Goal: Complete application form

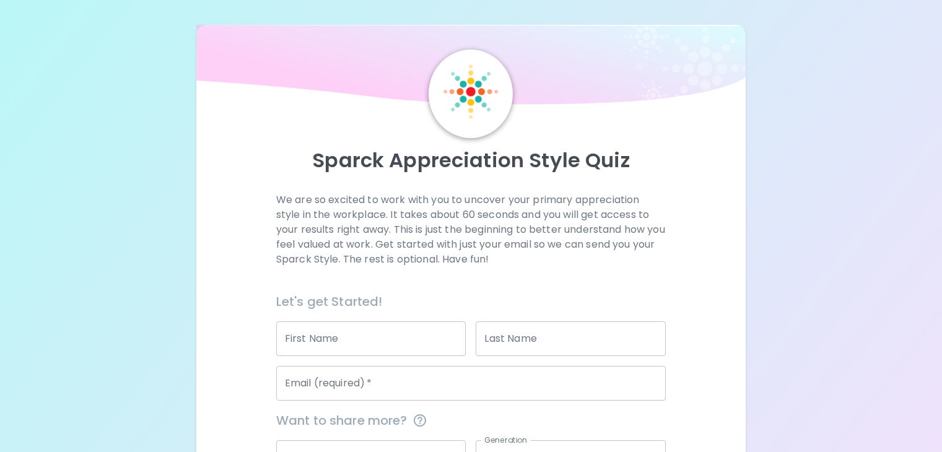
click at [360, 227] on p "We are so excited to work with you to uncover your primary appreciation style i…" at bounding box center [471, 230] width 390 height 74
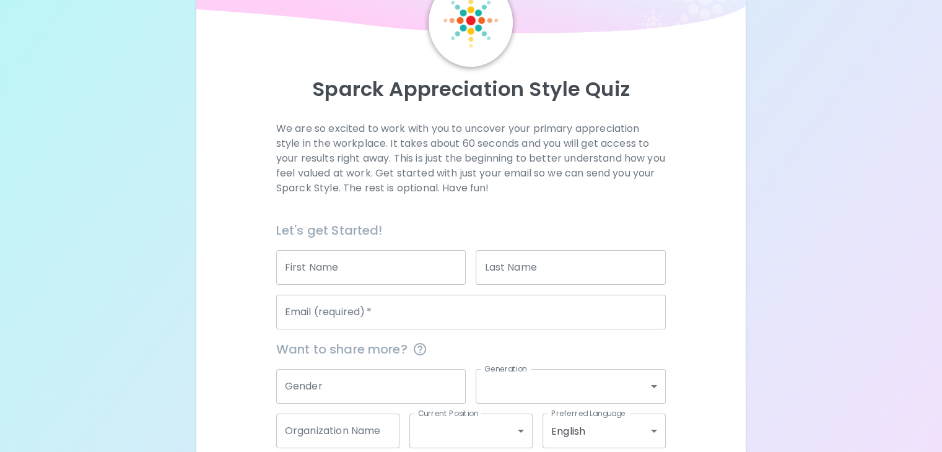
scroll to position [72, 0]
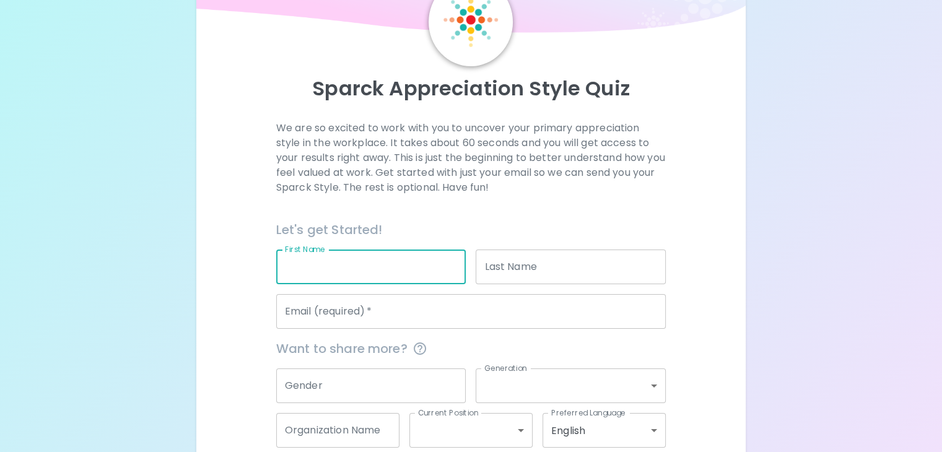
click at [413, 281] on input "First Name" at bounding box center [371, 267] width 190 height 35
type input "e"
type input "[PERSON_NAME]"
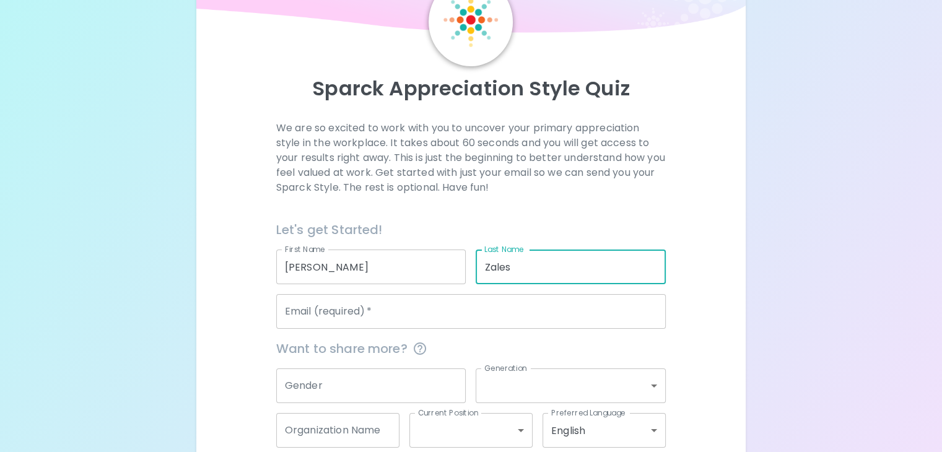
type input "Zales"
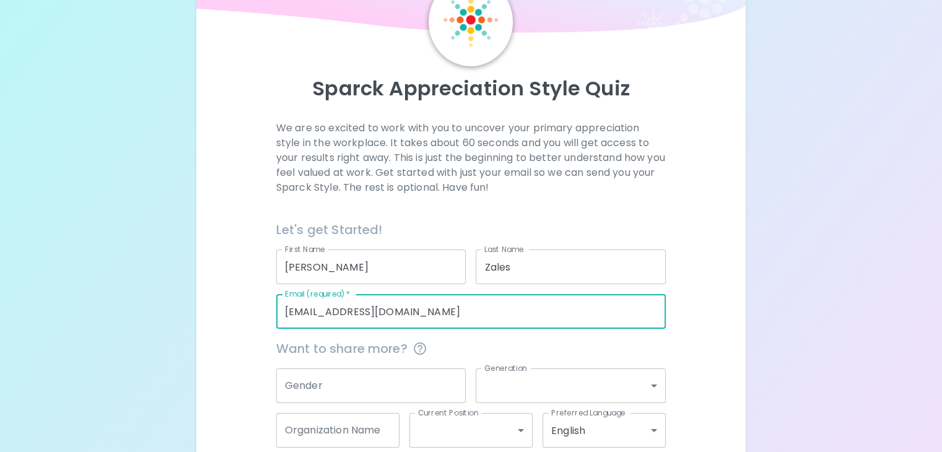
type input "[EMAIL_ADDRESS][DOMAIN_NAME]"
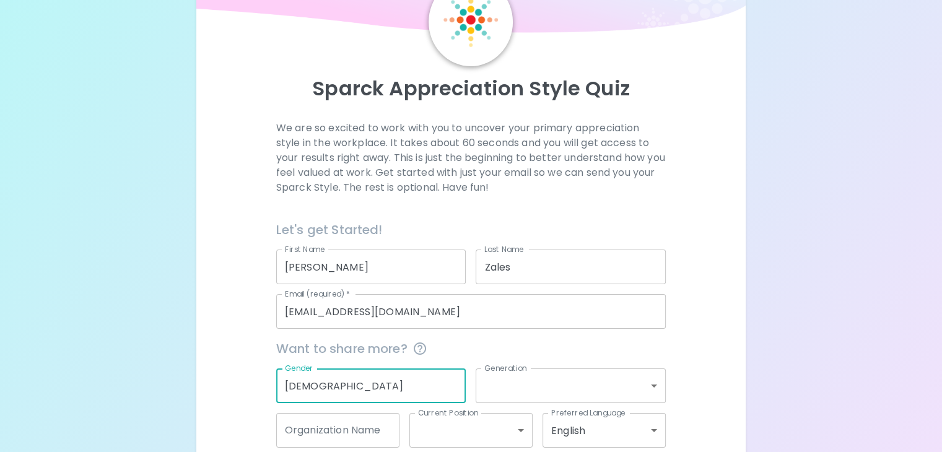
scroll to position [168, 0]
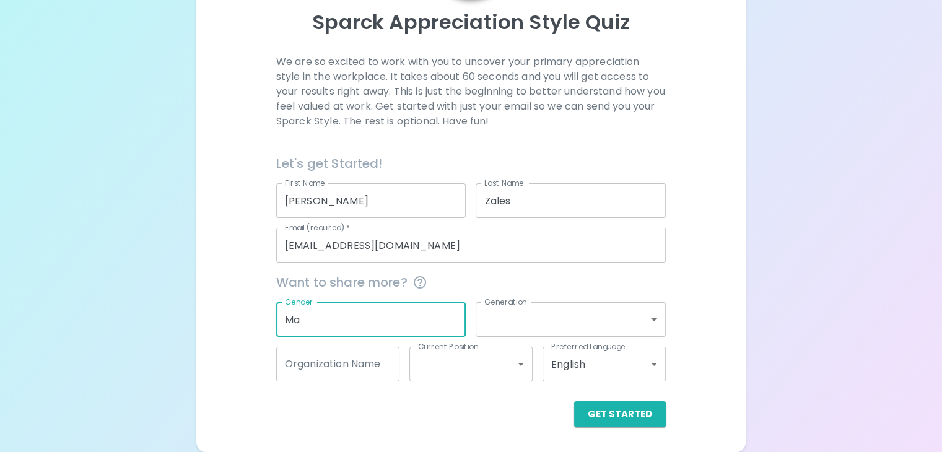
type input "M"
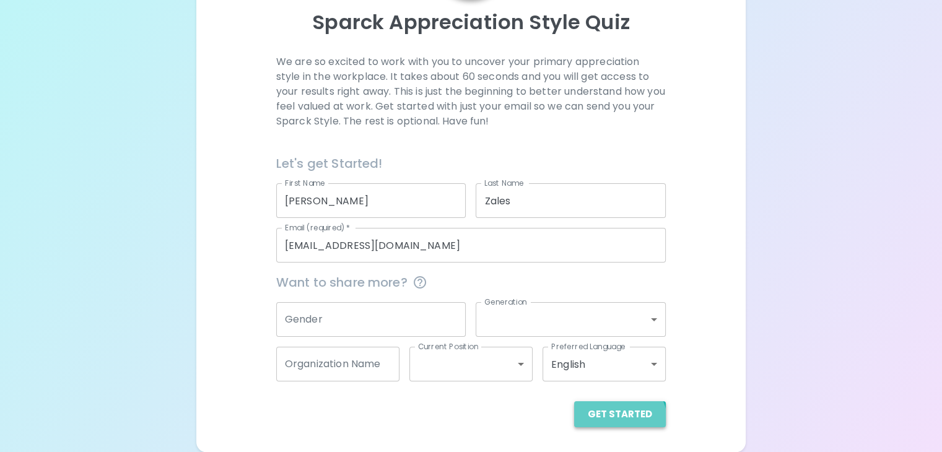
click at [574, 423] on button "Get Started" at bounding box center [620, 414] width 92 height 26
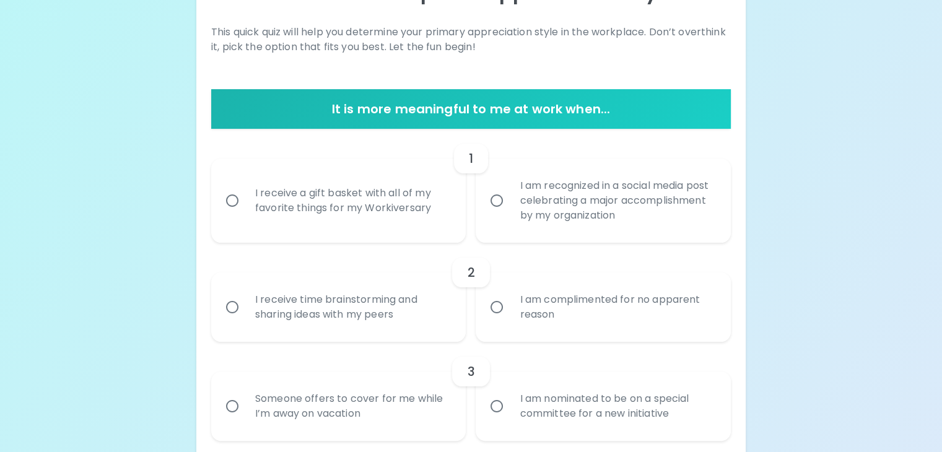
click at [556, 337] on div "I am complimented for no apparent reason" at bounding box center [617, 307] width 214 height 59
click at [510, 320] on input "I am complimented for no apparent reason" at bounding box center [497, 307] width 26 height 26
radio input "true"
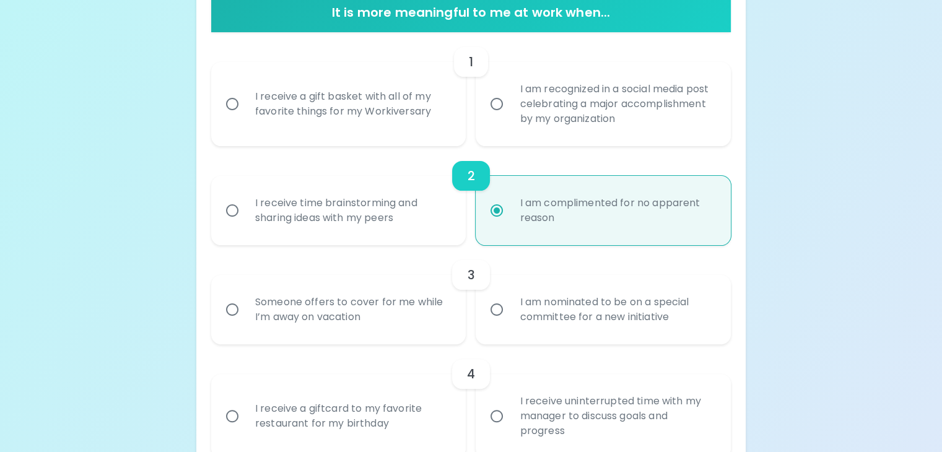
scroll to position [267, 0]
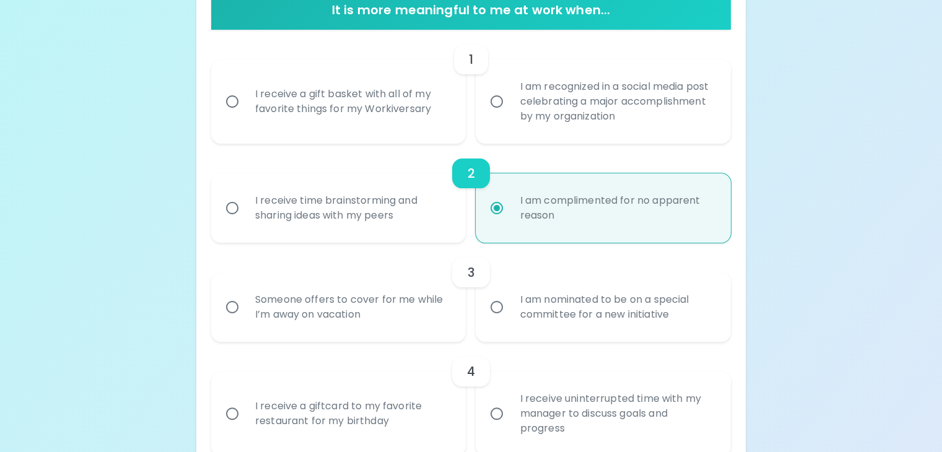
click at [418, 131] on div "I receive a gift basket with all of my favorite things for my Workiversary" at bounding box center [352, 101] width 214 height 59
click at [245, 115] on input "I receive a gift basket with all of my favorite things for my Workiversary" at bounding box center [232, 102] width 26 height 26
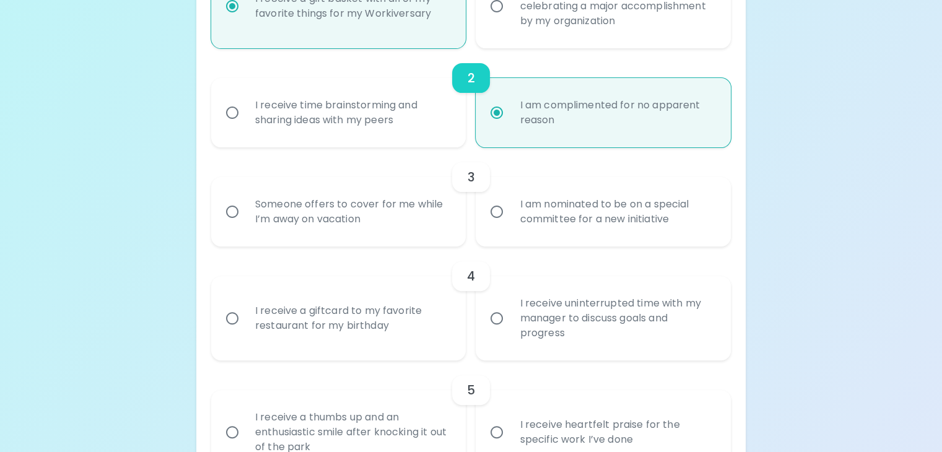
scroll to position [366, 0]
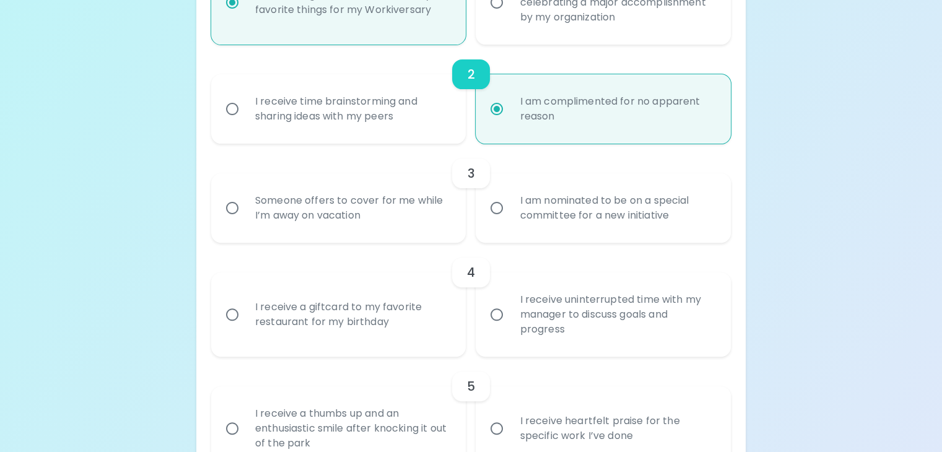
click at [400, 32] on div "I receive a gift basket with all of my favorite things for my Workiversary" at bounding box center [352, 2] width 214 height 59
click at [245, 15] on input "I receive a gift basket with all of my favorite things for my Workiversary" at bounding box center [232, 2] width 26 height 26
click at [499, 45] on label "I am recognized in a social media post celebrating a major accomplishment by my…" at bounding box center [596, 2] width 255 height 84
click at [499, 15] on input "I am recognized in a social media post celebrating a major accomplishment by my…" at bounding box center [497, 2] width 26 height 26
radio input "false"
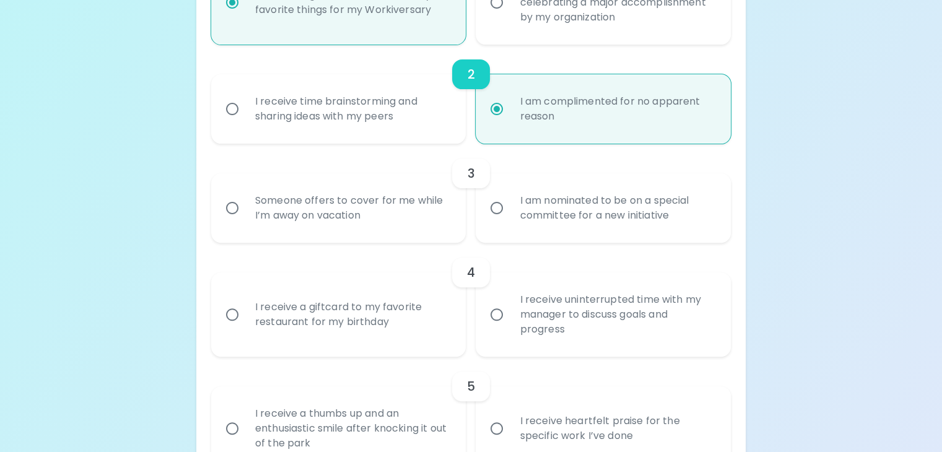
radio input "false"
radio input "true"
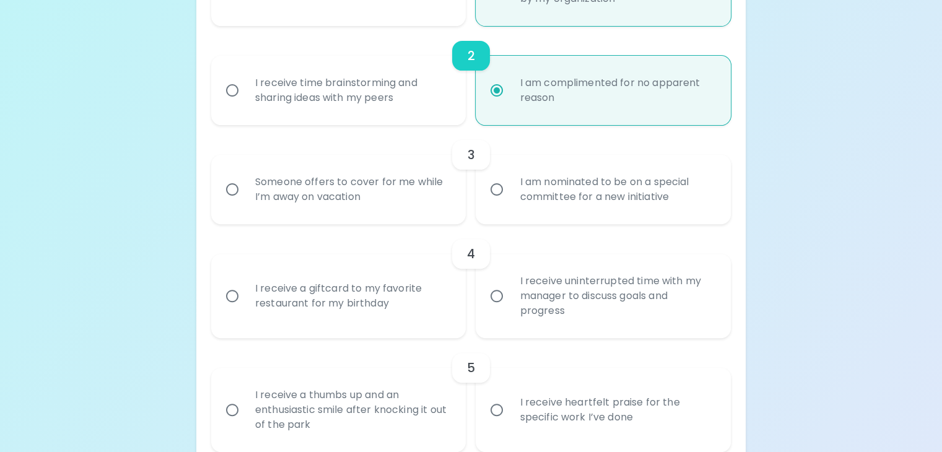
scroll to position [385, 0]
radio input "true"
drag, startPoint x: 711, startPoint y: 220, endPoint x: 289, endPoint y: 232, distance: 422.1
click at [492, 224] on label "I am nominated to be on a special committee for a new initiative" at bounding box center [596, 188] width 255 height 69
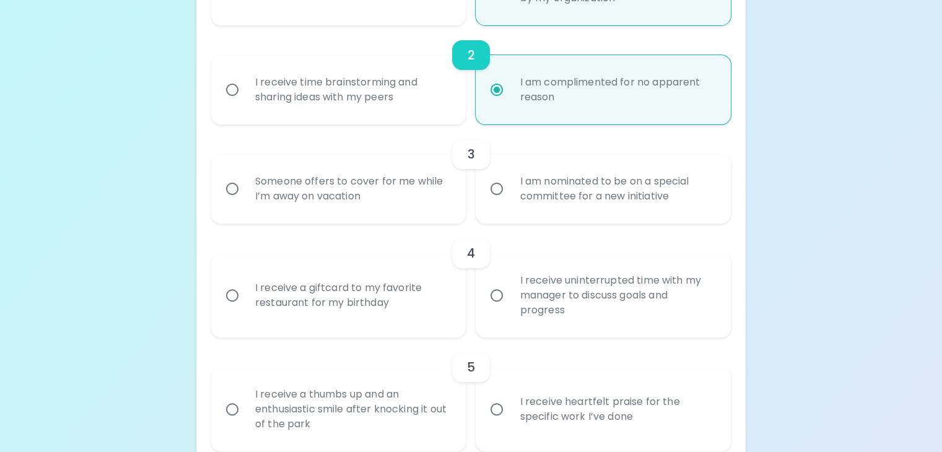
click at [492, 202] on input "I am nominated to be on a special committee for a new initiative" at bounding box center [497, 189] width 26 height 26
radio input "true"
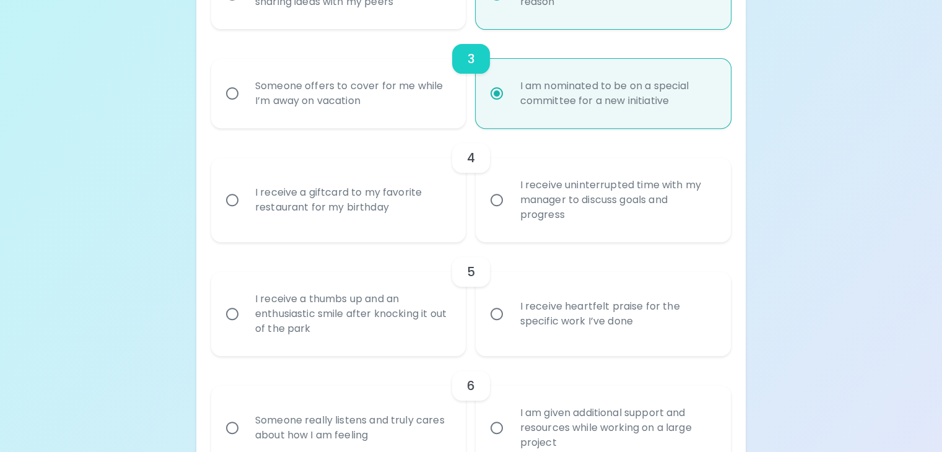
scroll to position [484, 0]
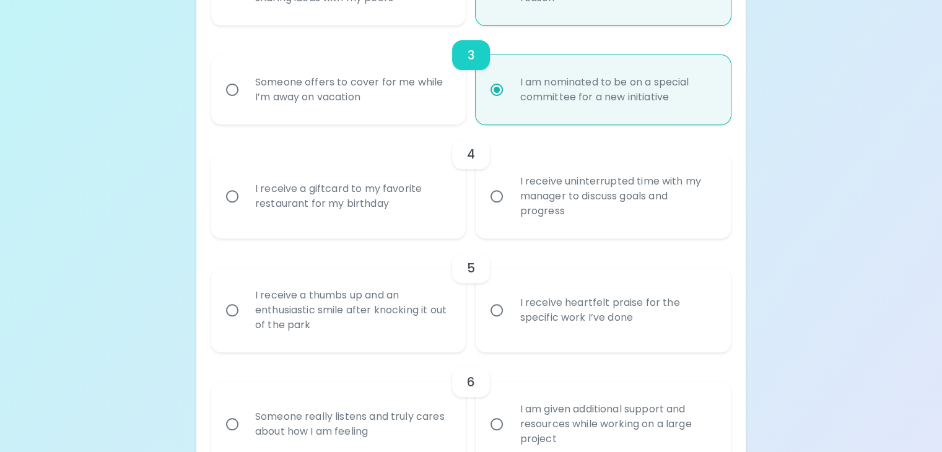
radio input "true"
click at [515, 234] on div "I receive uninterrupted time with my manager to discuss goals and progress" at bounding box center [617, 196] width 214 height 74
click at [510, 209] on input "I receive uninterrupted time with my manager to discuss goals and progress" at bounding box center [497, 196] width 26 height 26
radio input "false"
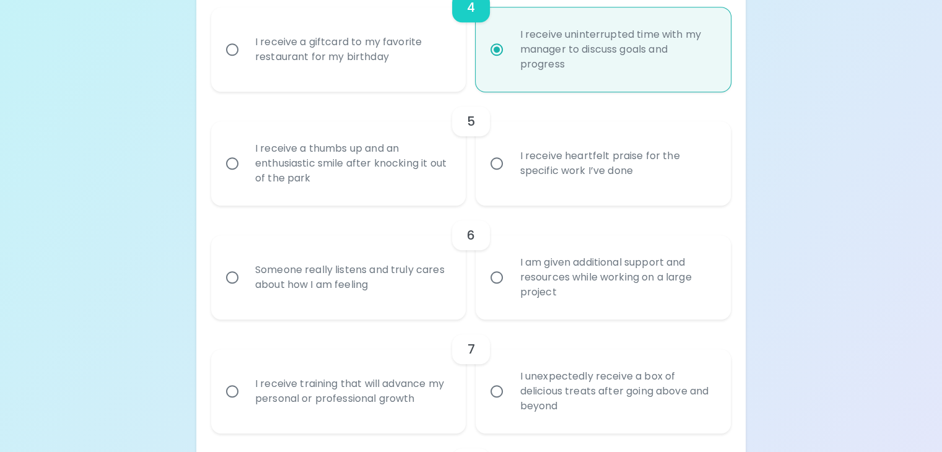
scroll to position [632, 0]
radio input "true"
click at [508, 176] on input "I receive heartfelt praise for the specific work I’ve done" at bounding box center [497, 163] width 26 height 26
radio input "false"
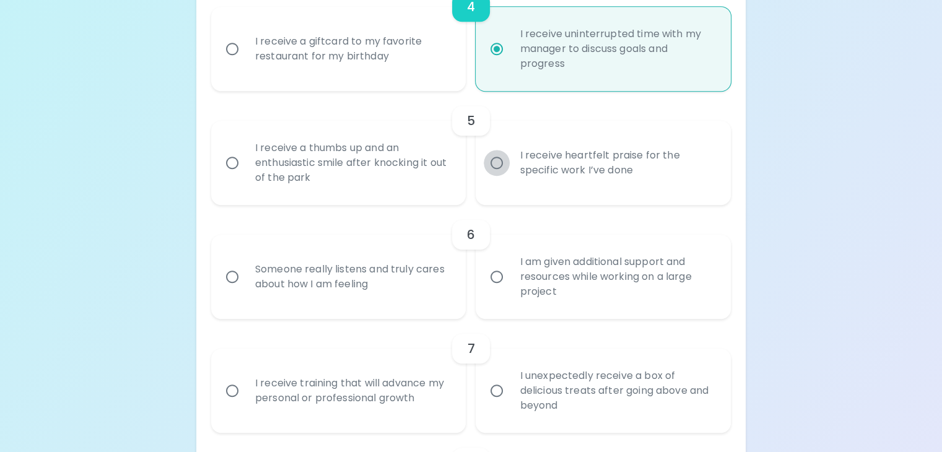
radio input "false"
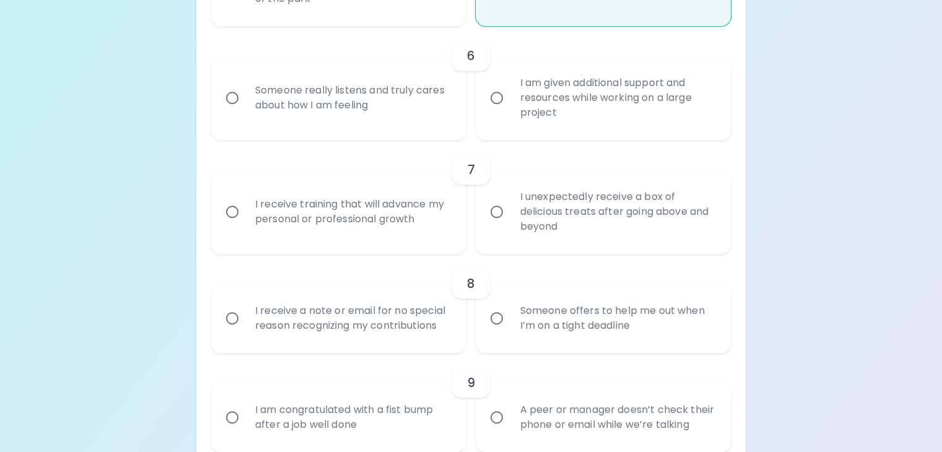
scroll to position [812, 0]
radio input "true"
click at [419, 126] on div "Someone really listens and truly cares about how I am feeling" at bounding box center [352, 96] width 214 height 59
click at [245, 110] on input "Someone really listens and truly cares about how I am feeling" at bounding box center [232, 97] width 26 height 26
radio input "false"
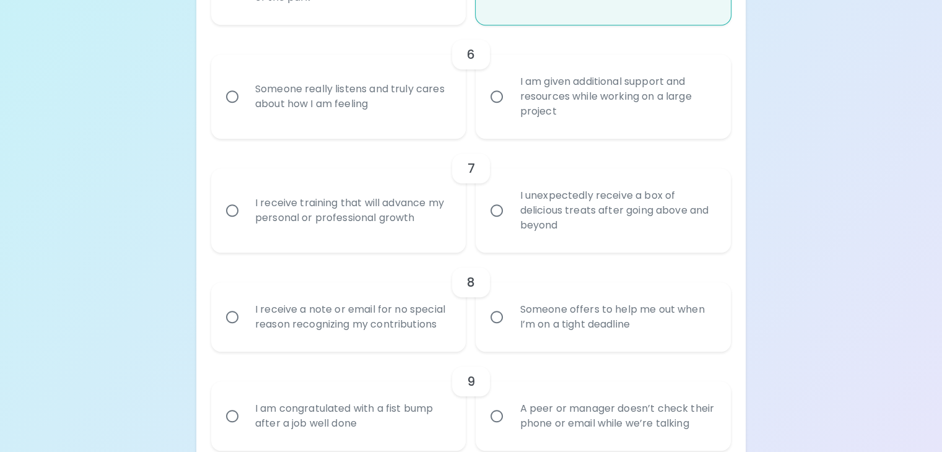
radio input "false"
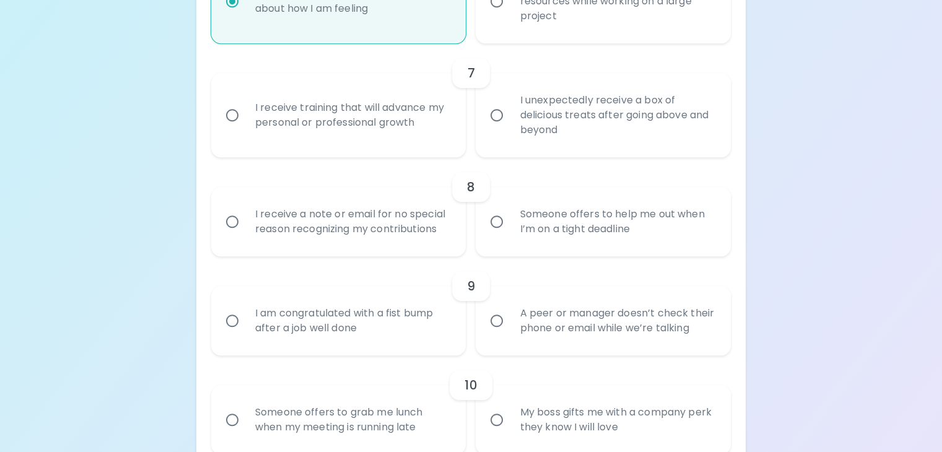
scroll to position [911, 0]
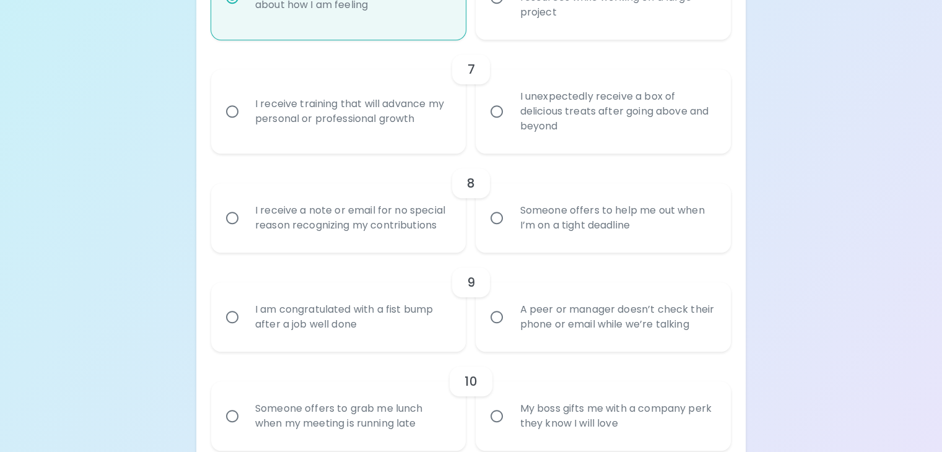
radio input "true"
click at [419, 141] on div "I receive training that will advance my personal or professional growth" at bounding box center [352, 111] width 214 height 59
click at [245, 125] on input "I receive training that will advance my personal or professional growth" at bounding box center [232, 112] width 26 height 26
radio input "false"
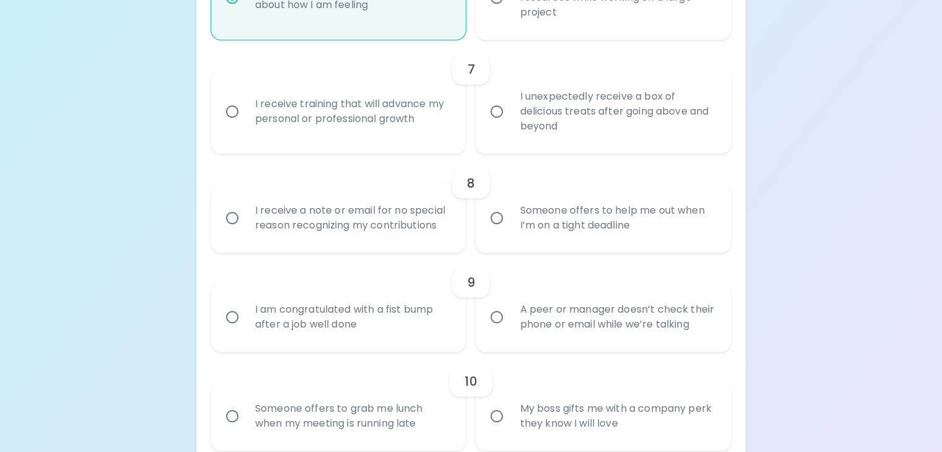
radio input "false"
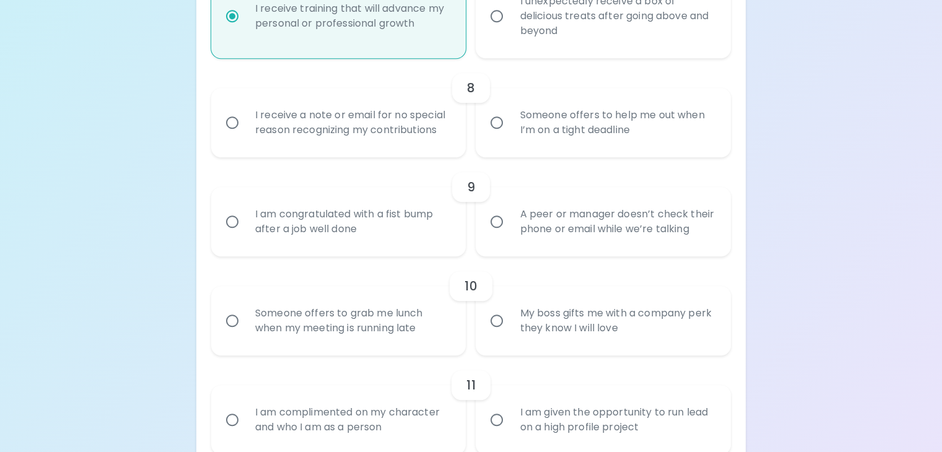
scroll to position [1010, 0]
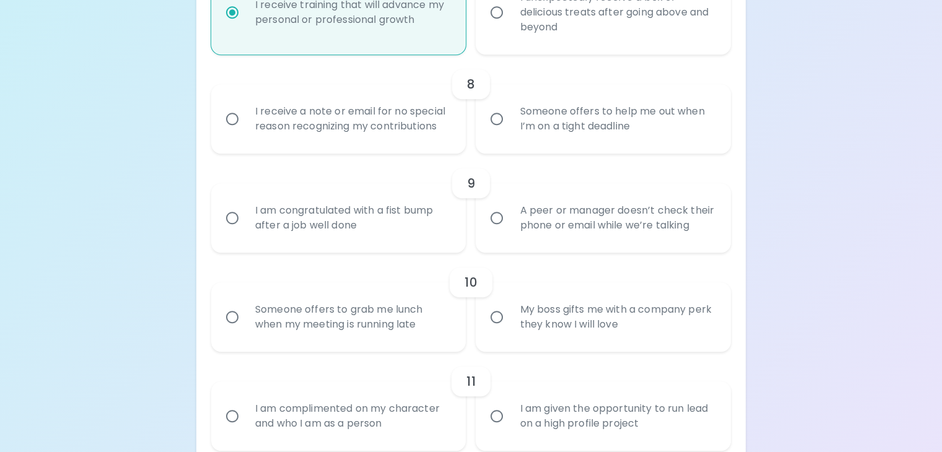
radio input "true"
click at [551, 149] on div "Someone offers to help me out when I’m on a tight deadline" at bounding box center [617, 118] width 214 height 59
click at [510, 132] on input "Someone offers to help me out when I’m on a tight deadline" at bounding box center [497, 119] width 26 height 26
radio input "false"
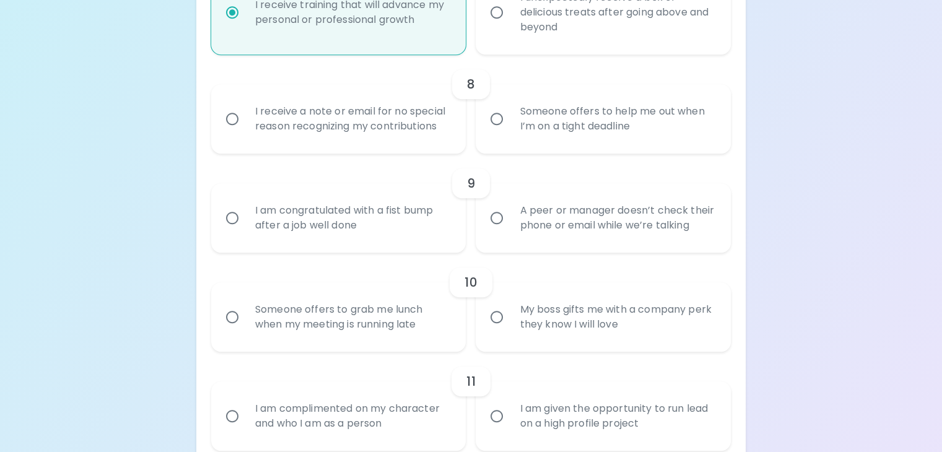
radio input "false"
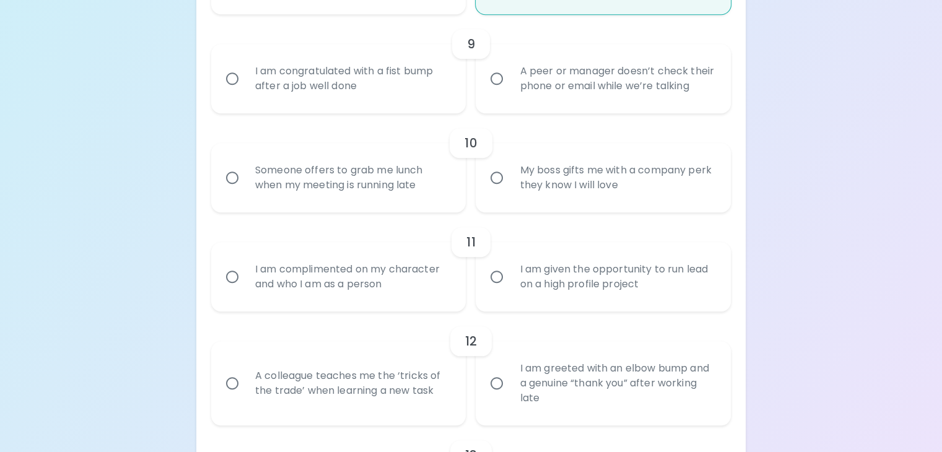
scroll to position [1150, 0]
radio input "true"
click at [420, 108] on div "I am congratulated with a fist bump after a job well done" at bounding box center [352, 77] width 214 height 59
click at [245, 91] on input "I am congratulated with a fist bump after a job well done" at bounding box center [232, 78] width 26 height 26
radio input "false"
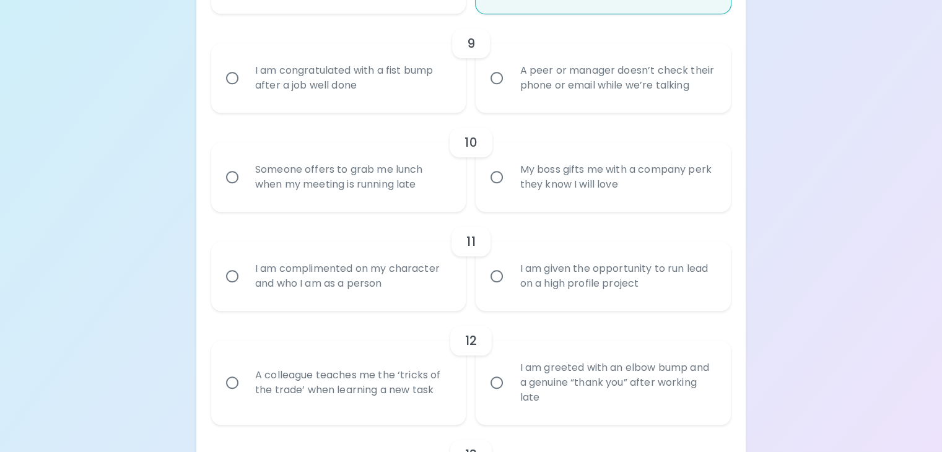
radio input "false"
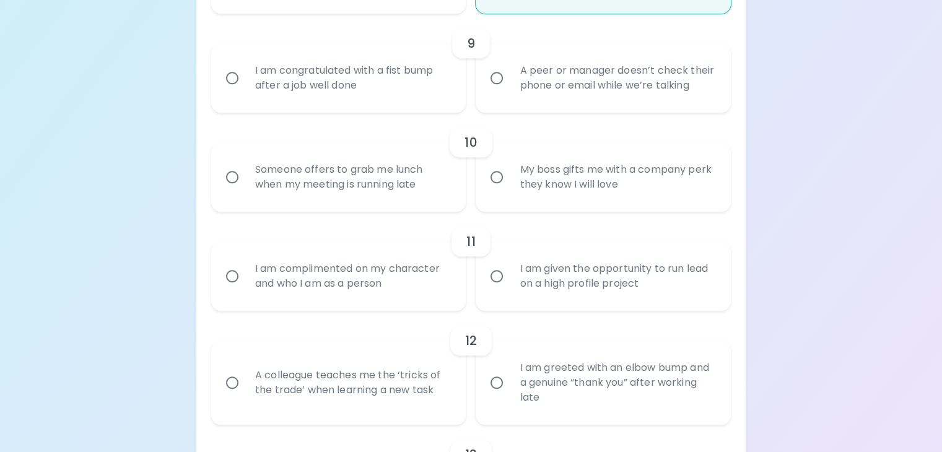
radio input "false"
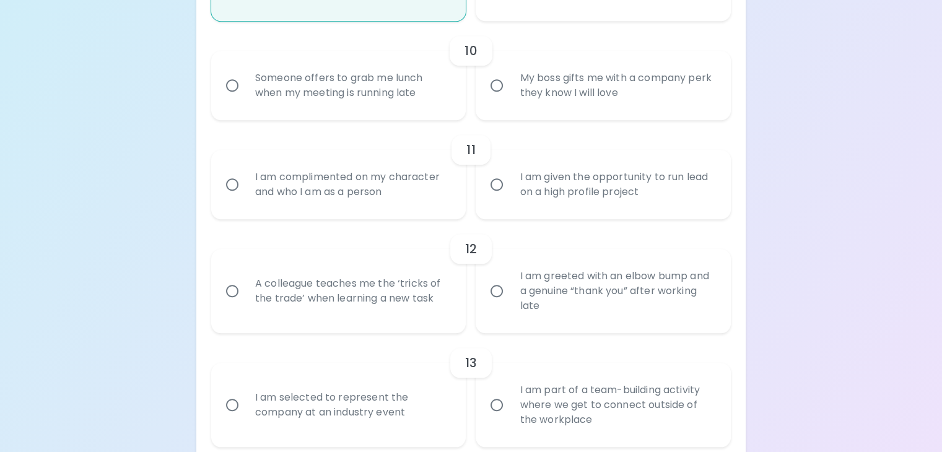
scroll to position [1250, 0]
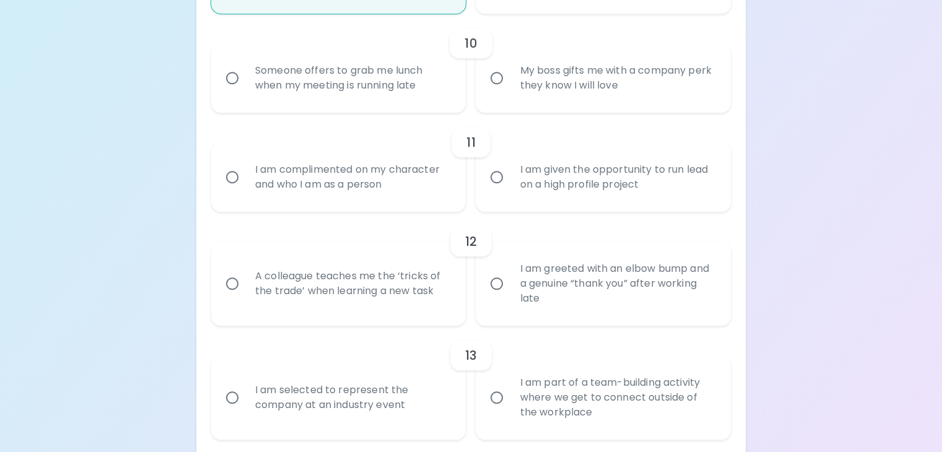
radio input "true"
click at [559, 108] on div "My boss gifts me with a company perk they know I will love" at bounding box center [617, 77] width 214 height 59
click at [510, 91] on input "My boss gifts me with a company perk they know I will love" at bounding box center [497, 78] width 26 height 26
radio input "false"
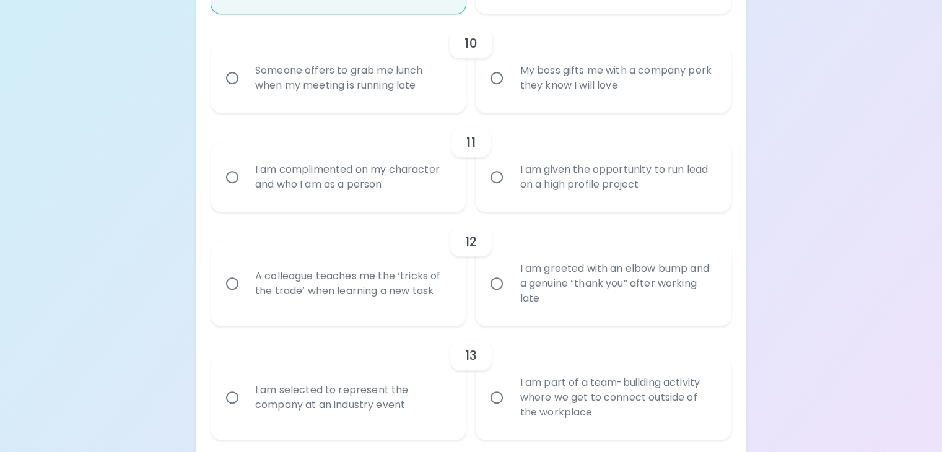
radio input "false"
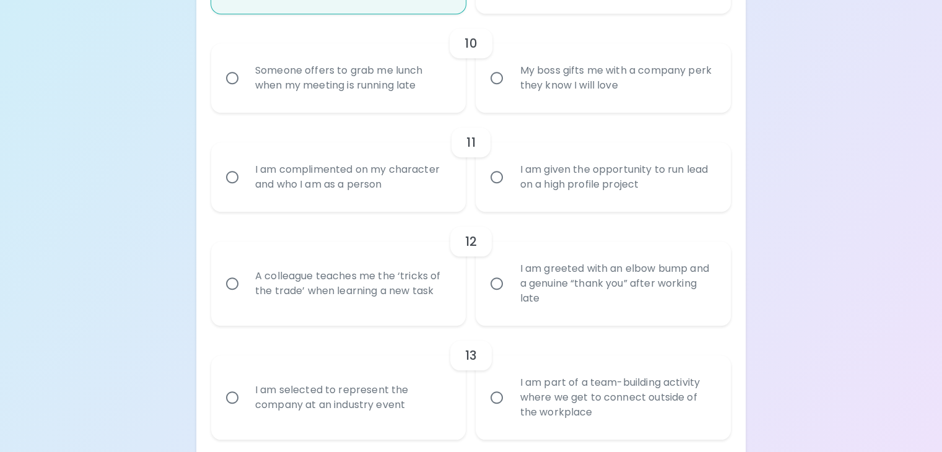
radio input "false"
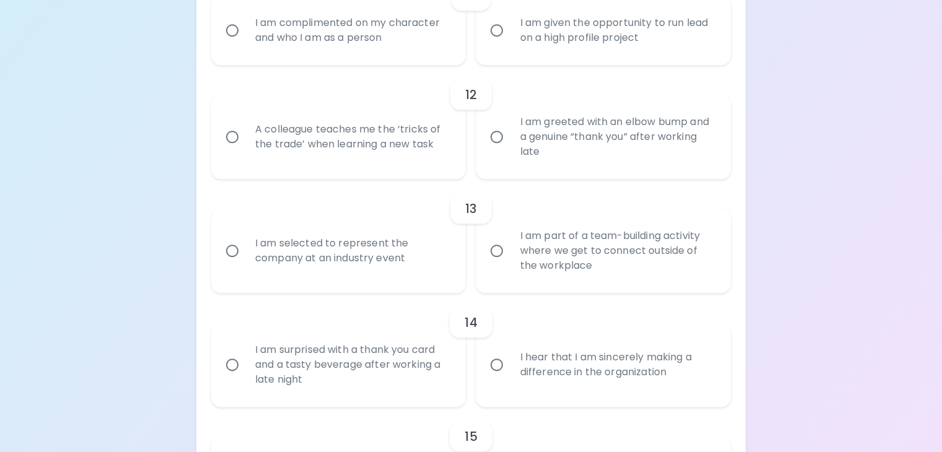
radio input "true"
click at [392, 60] on div "I am complimented on my character and who I am as a person" at bounding box center [352, 30] width 214 height 59
click at [245, 43] on input "I am complimented on my character and who I am as a person" at bounding box center [232, 30] width 26 height 26
radio input "false"
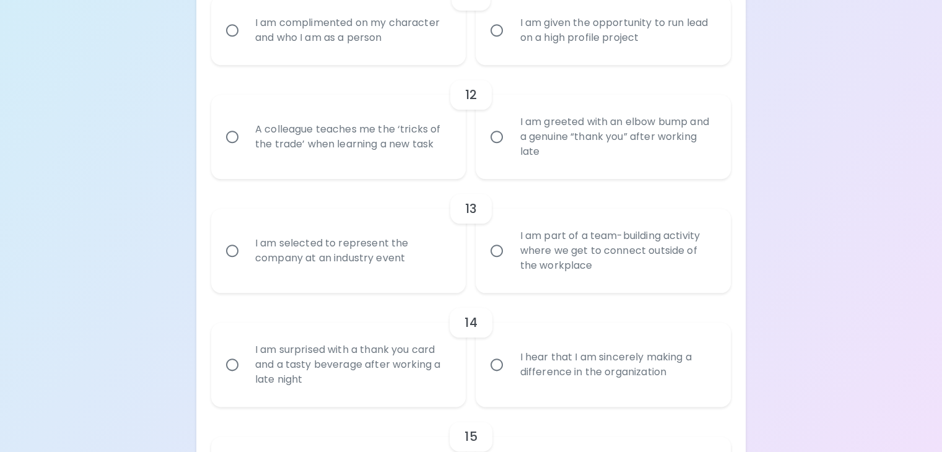
radio input "false"
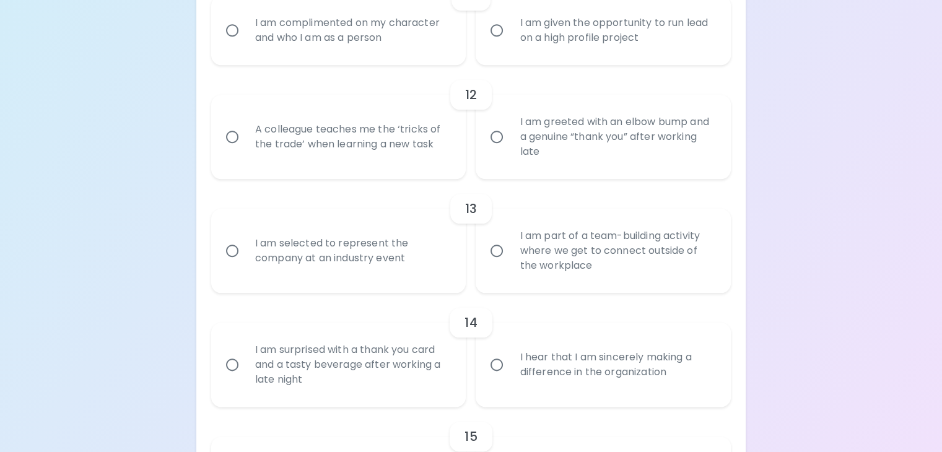
radio input "false"
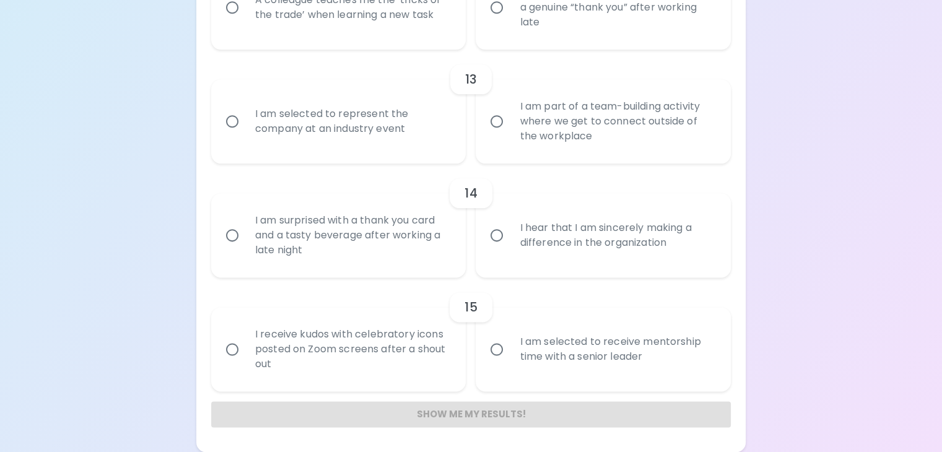
scroll to position [1611, 0]
radio input "true"
click at [421, 37] on div "A colleague teaches me the ‘tricks of the trade’ when learning a new task" at bounding box center [352, 7] width 214 height 59
click at [245, 20] on input "A colleague teaches me the ‘tricks of the trade’ when learning a new task" at bounding box center [232, 7] width 26 height 26
radio input "false"
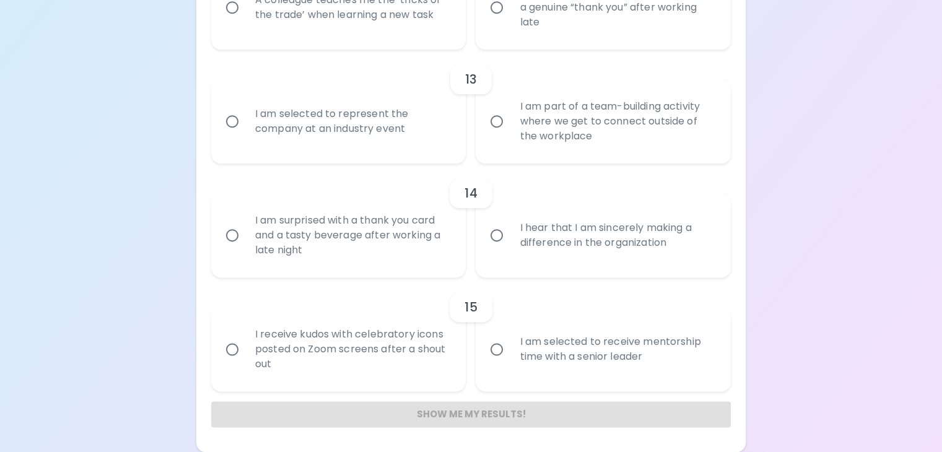
radio input "false"
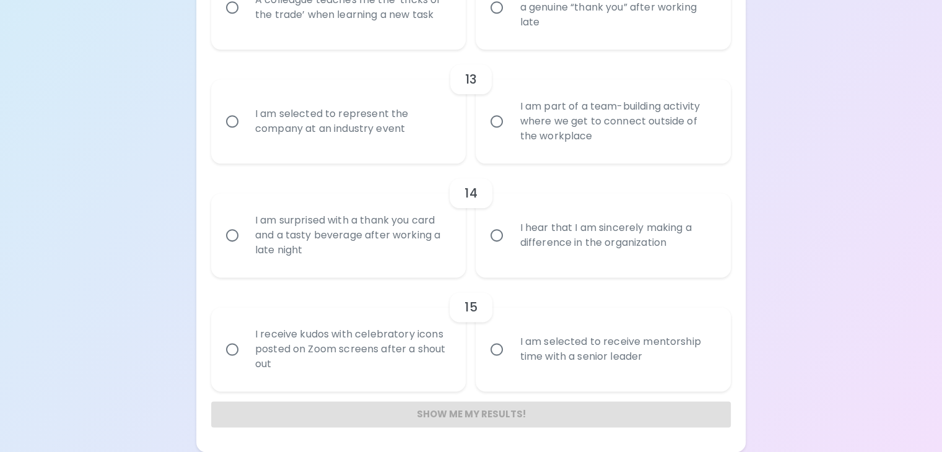
radio input "false"
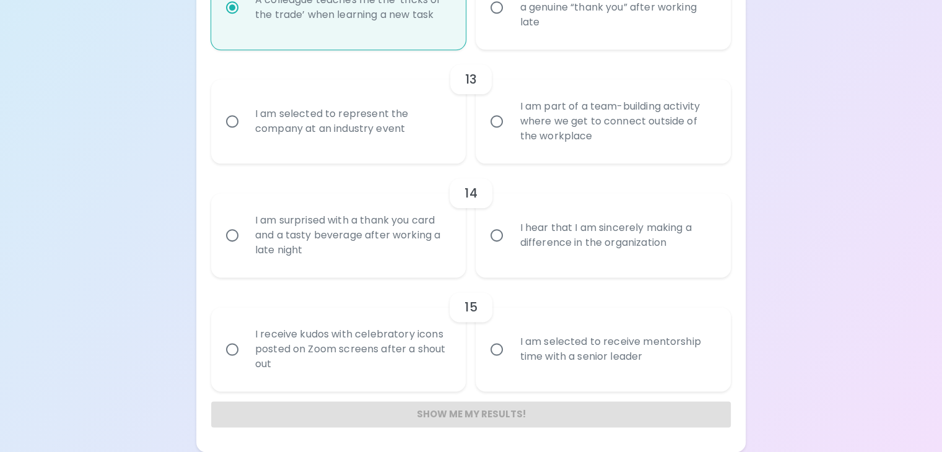
scroll to position [1710, 0]
radio input "true"
click at [530, 159] on div "I am part of a team-building activity where we get to connect outside of the wo…" at bounding box center [617, 121] width 214 height 74
click at [510, 134] on input "I am part of a team-building activity where we get to connect outside of the wo…" at bounding box center [497, 121] width 26 height 26
radio input "false"
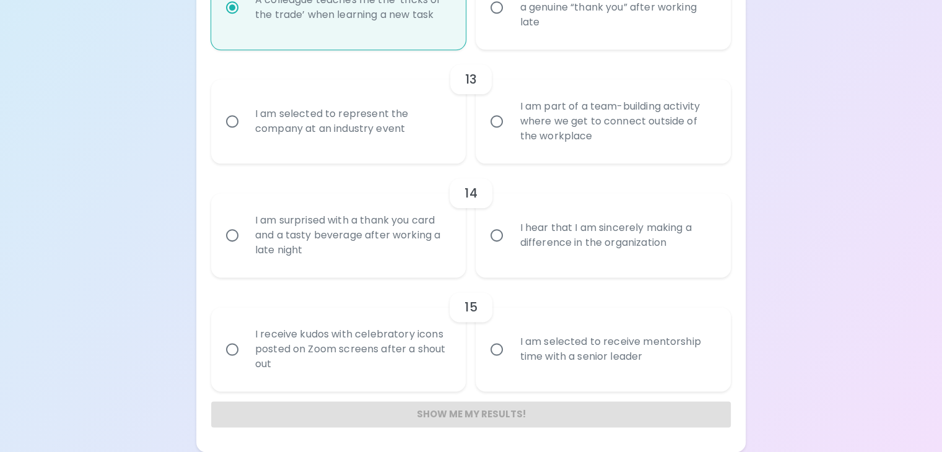
radio input "false"
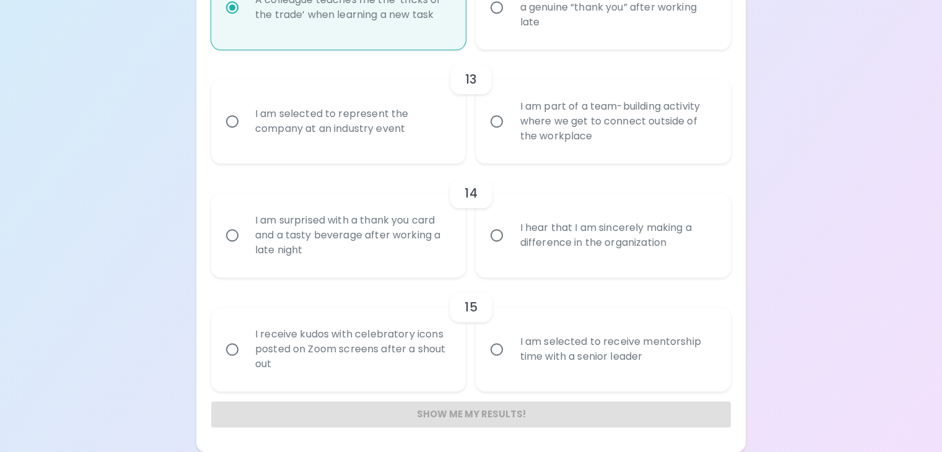
radio input "false"
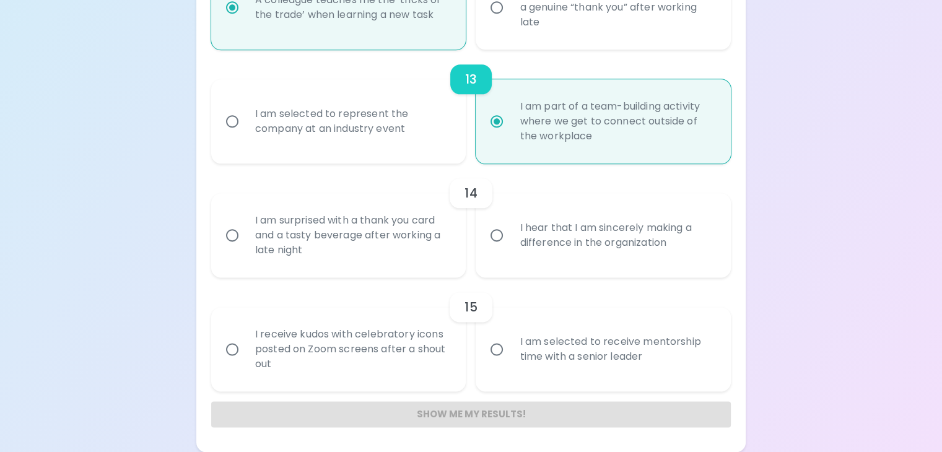
scroll to position [1809, 0]
radio input "true"
click at [633, 265] on div "I hear that I am sincerely making a difference in the organization" at bounding box center [617, 235] width 214 height 59
click at [510, 248] on input "I hear that I am sincerely making a difference in the organization" at bounding box center [497, 235] width 26 height 26
radio input "false"
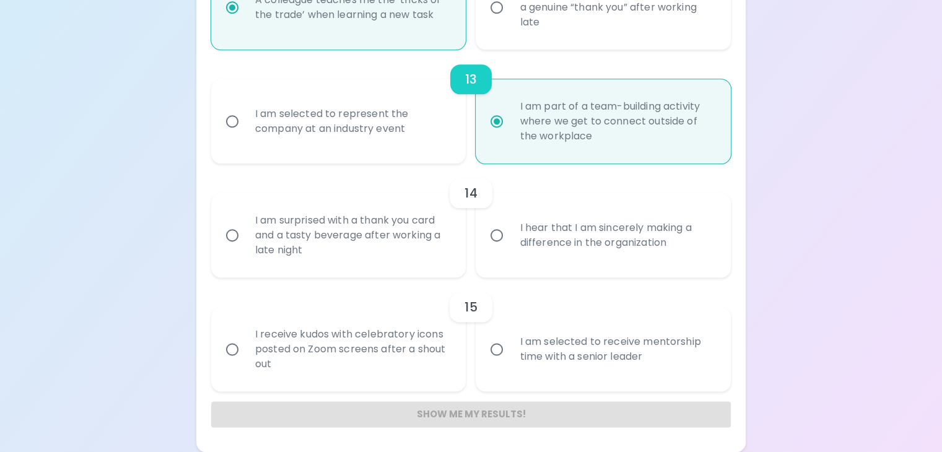
radio input "false"
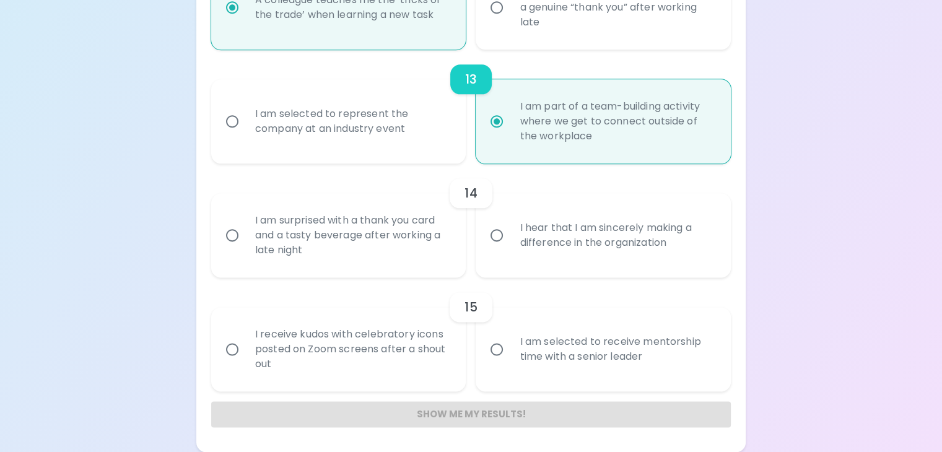
radio input "false"
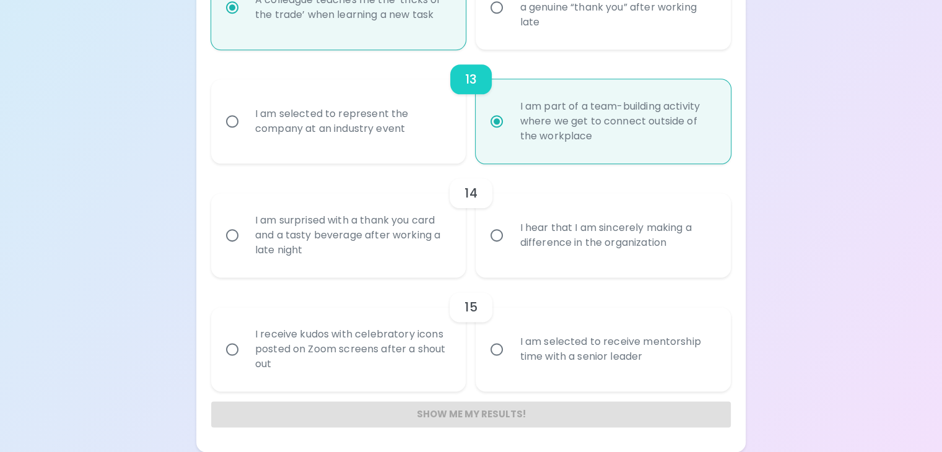
radio input "false"
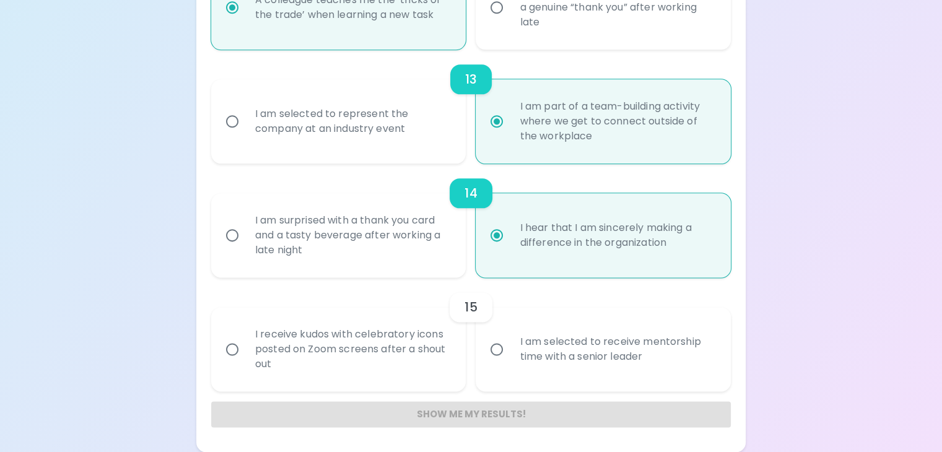
scroll to position [1922, 0]
radio input "true"
click at [617, 338] on div "I am selected to receive mentorship time with a senior leader" at bounding box center [617, 349] width 214 height 59
click at [510, 338] on input "I am selected to receive mentorship time with a senior leader" at bounding box center [497, 349] width 26 height 26
radio input "false"
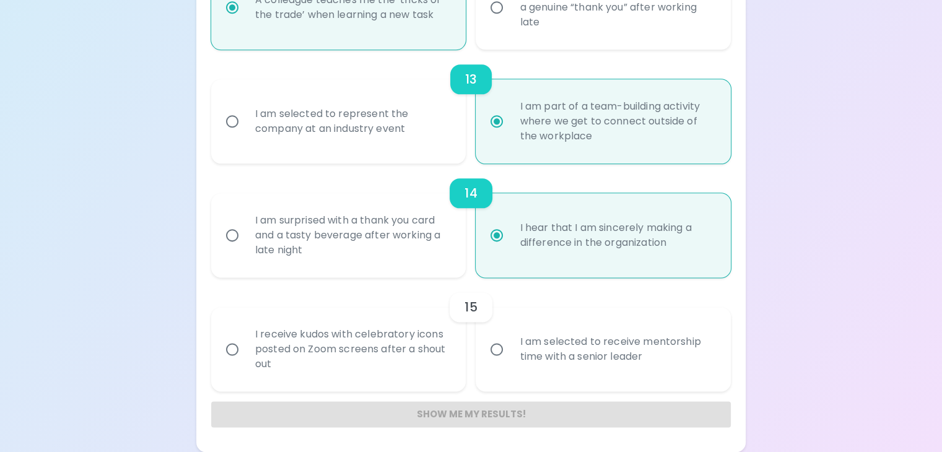
radio input "false"
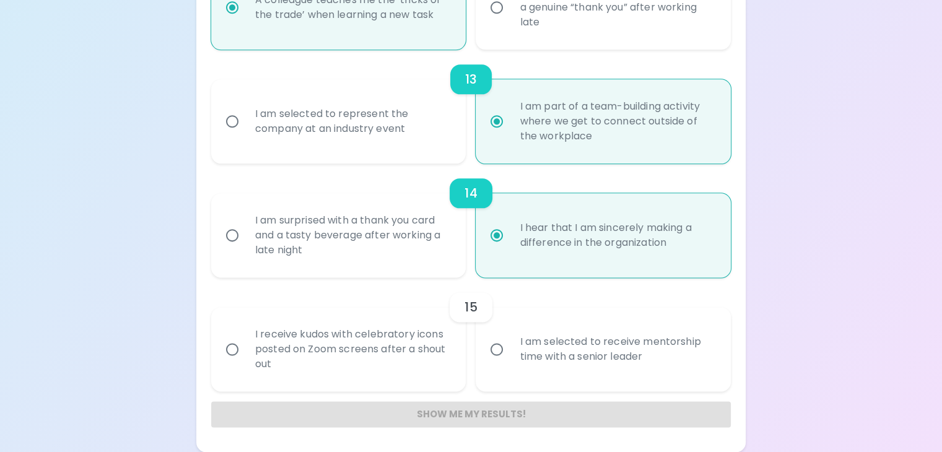
radio input "false"
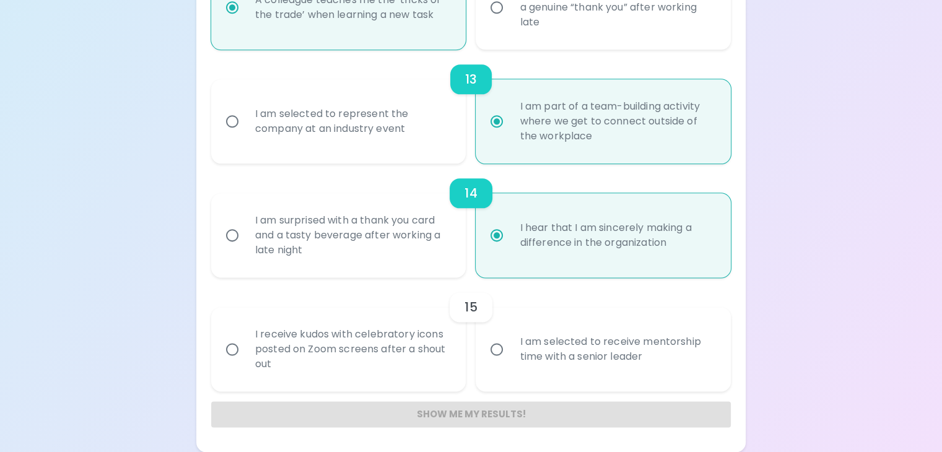
radio input "false"
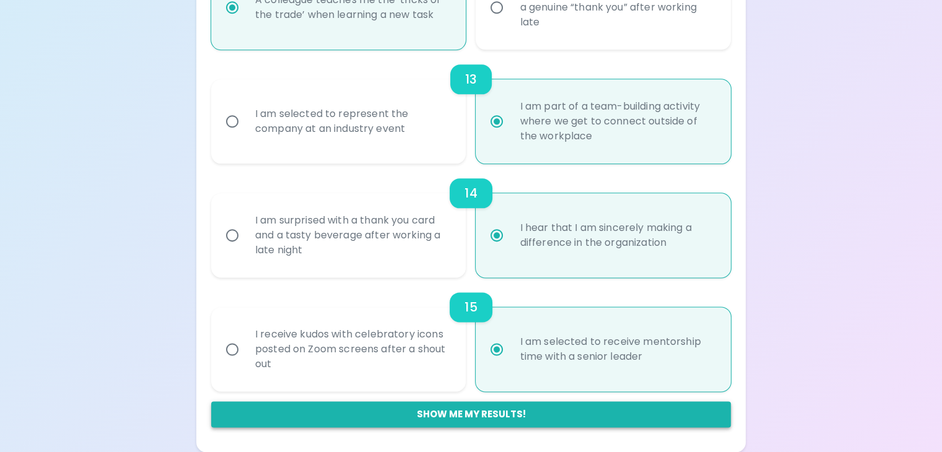
radio input "true"
click at [508, 419] on button "Show me my results!" at bounding box center [471, 414] width 520 height 26
radio input "false"
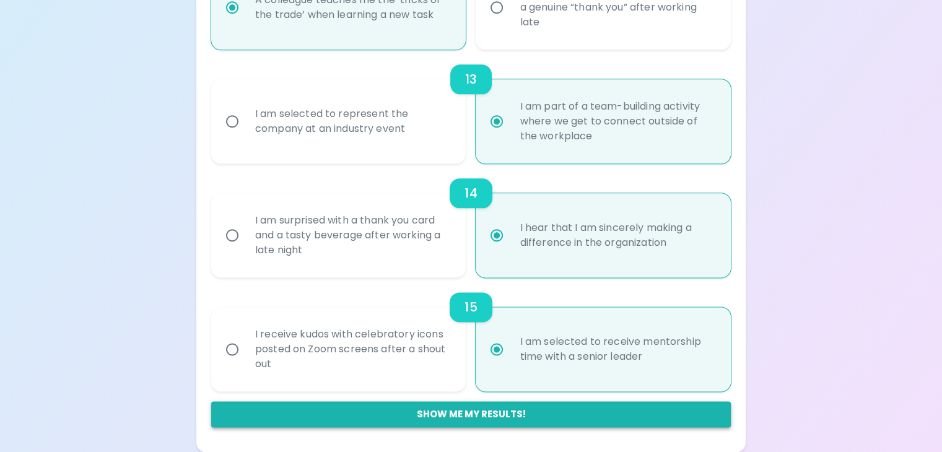
radio input "false"
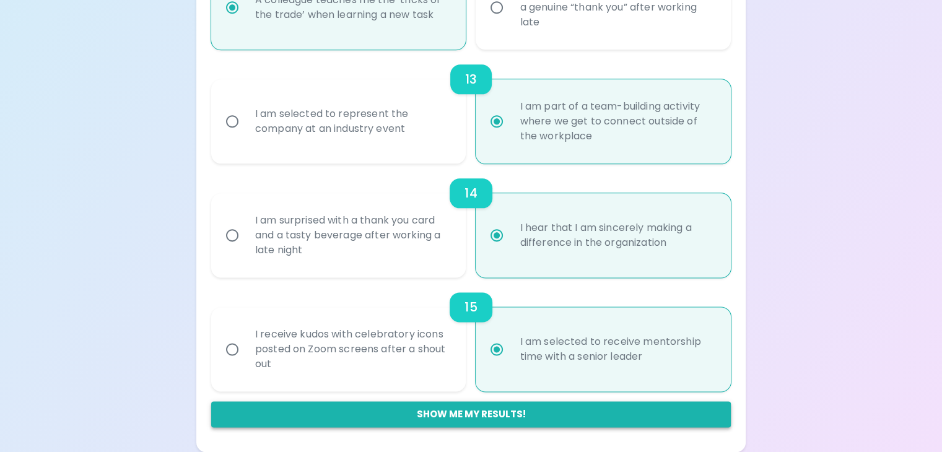
radio input "false"
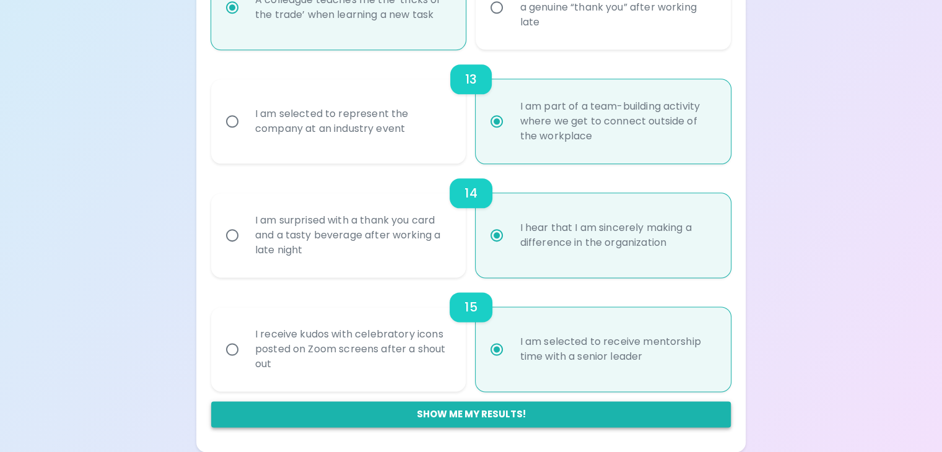
radio input "false"
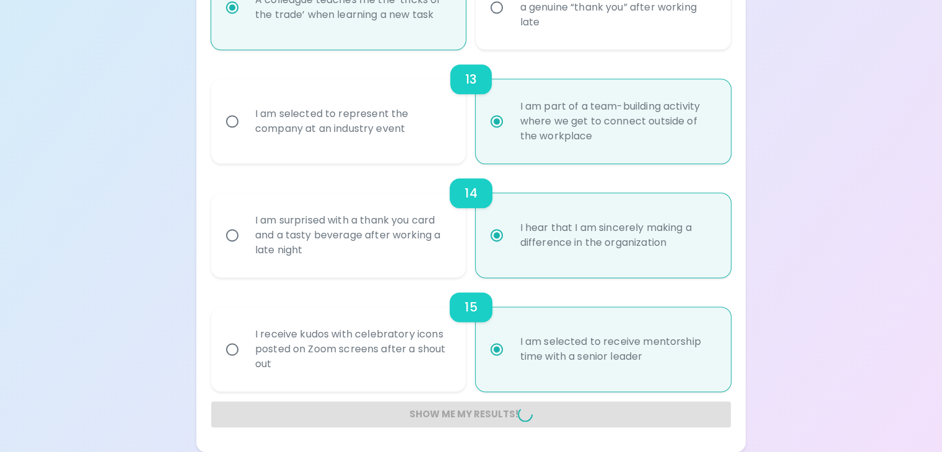
radio input "false"
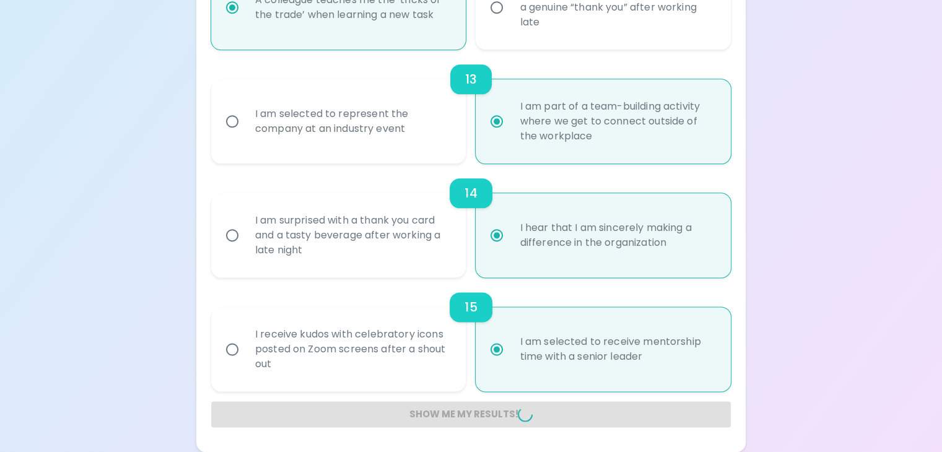
radio input "false"
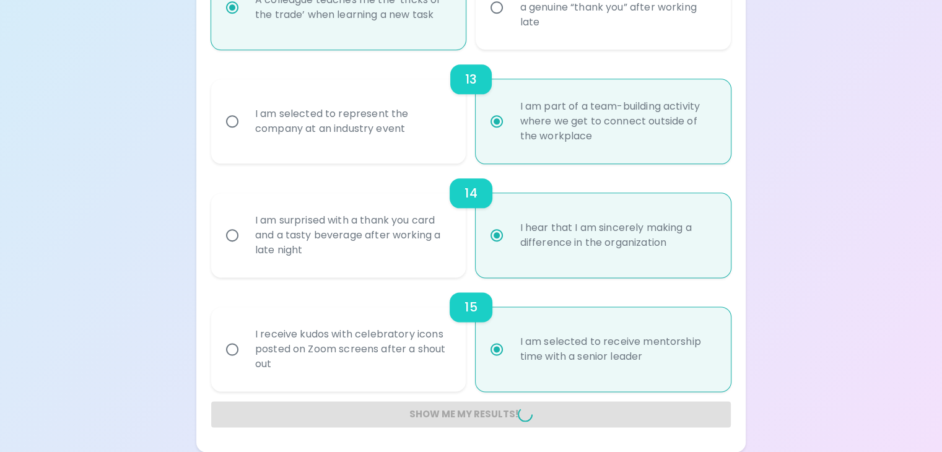
radio input "false"
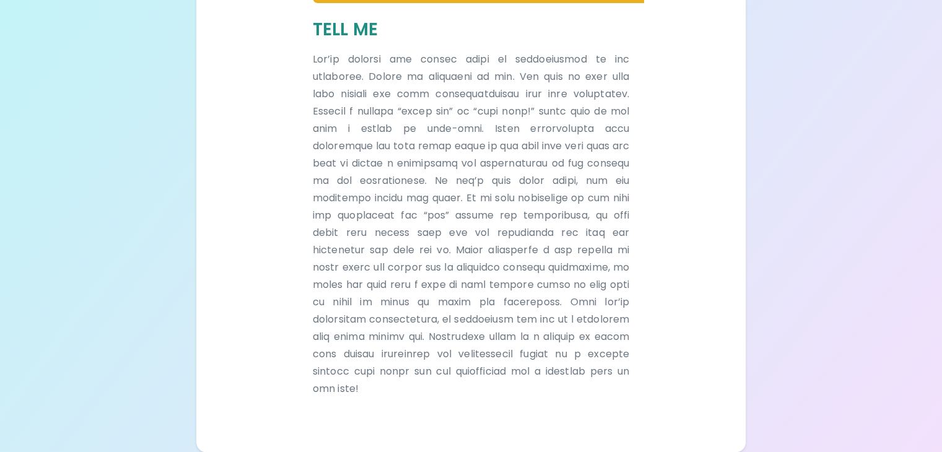
scroll to position [509, 0]
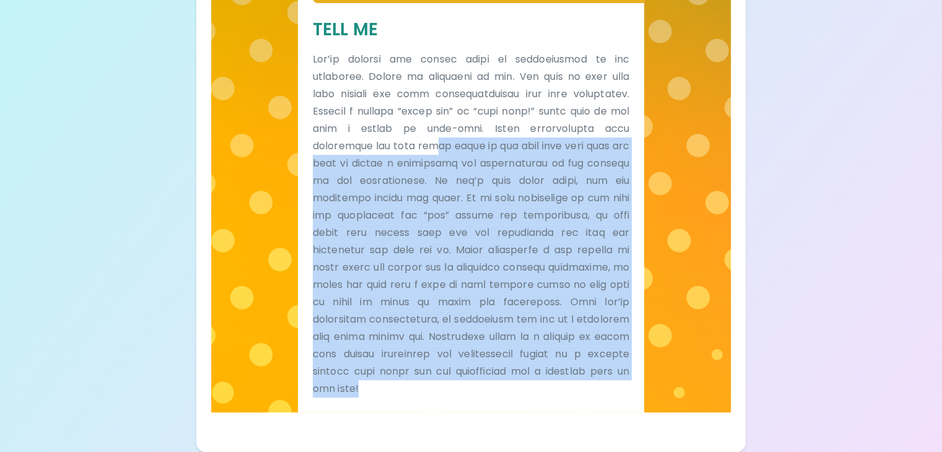
drag, startPoint x: 434, startPoint y: 382, endPoint x: 382, endPoint y: 12, distance: 374.0
click at [382, 51] on p at bounding box center [471, 224] width 317 height 347
click at [394, 83] on p at bounding box center [471, 224] width 317 height 347
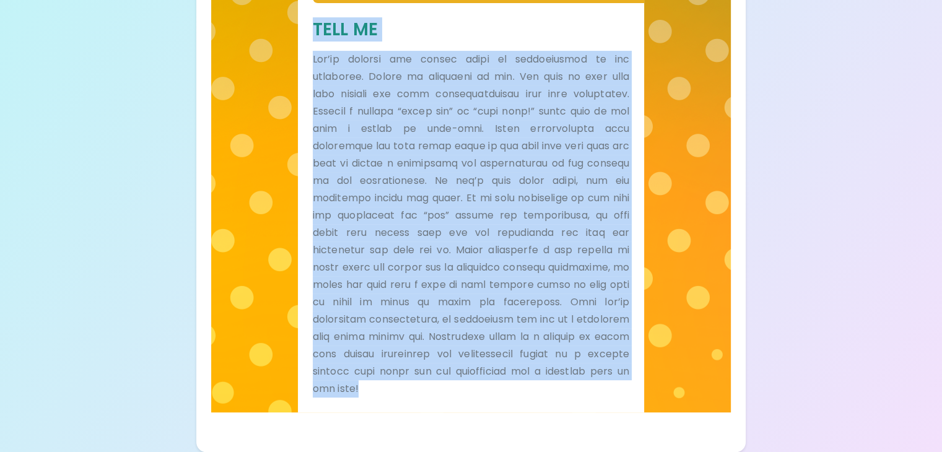
drag, startPoint x: 364, startPoint y: 188, endPoint x: 480, endPoint y: 393, distance: 235.5
click at [480, 393] on div "Tell Me" at bounding box center [471, 208] width 346 height 410
copy div "Lore Ip Dol’si ametcon adi elitse doeiu te incididuntut la etd magnaaliq. Enima…"
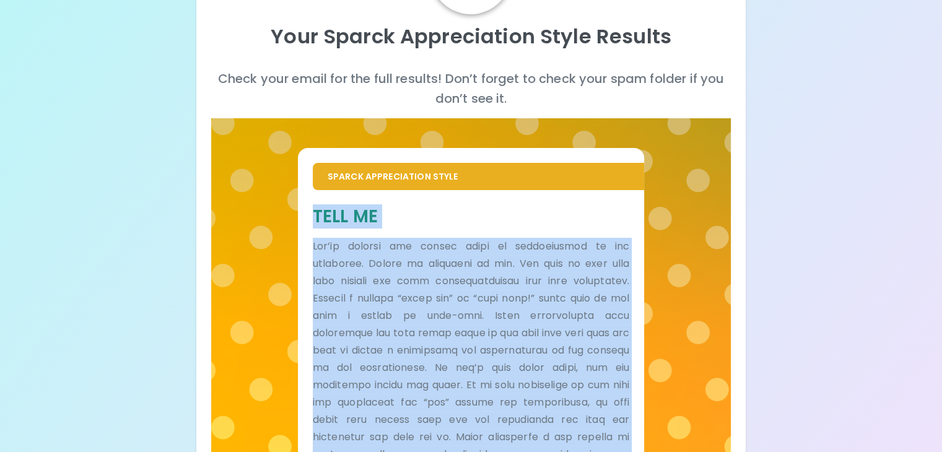
scroll to position [97, 0]
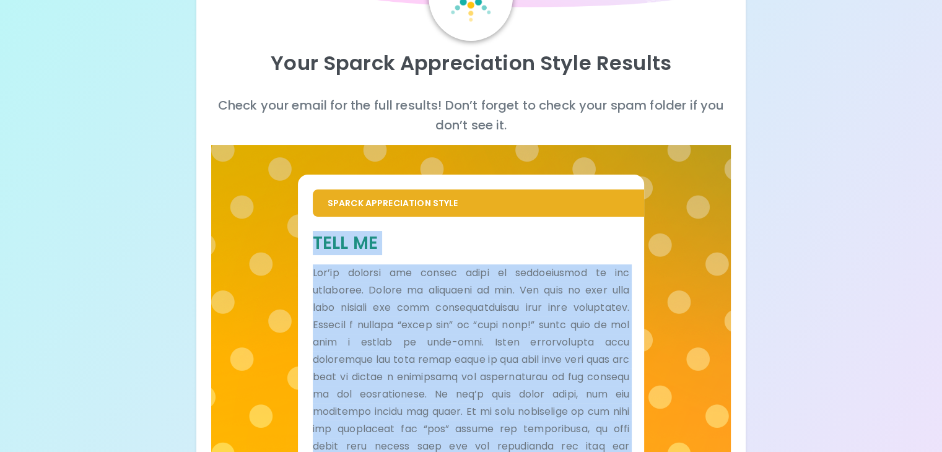
click at [483, 255] on h5 "Tell Me" at bounding box center [471, 243] width 317 height 23
